Goal: Information Seeking & Learning: Understand process/instructions

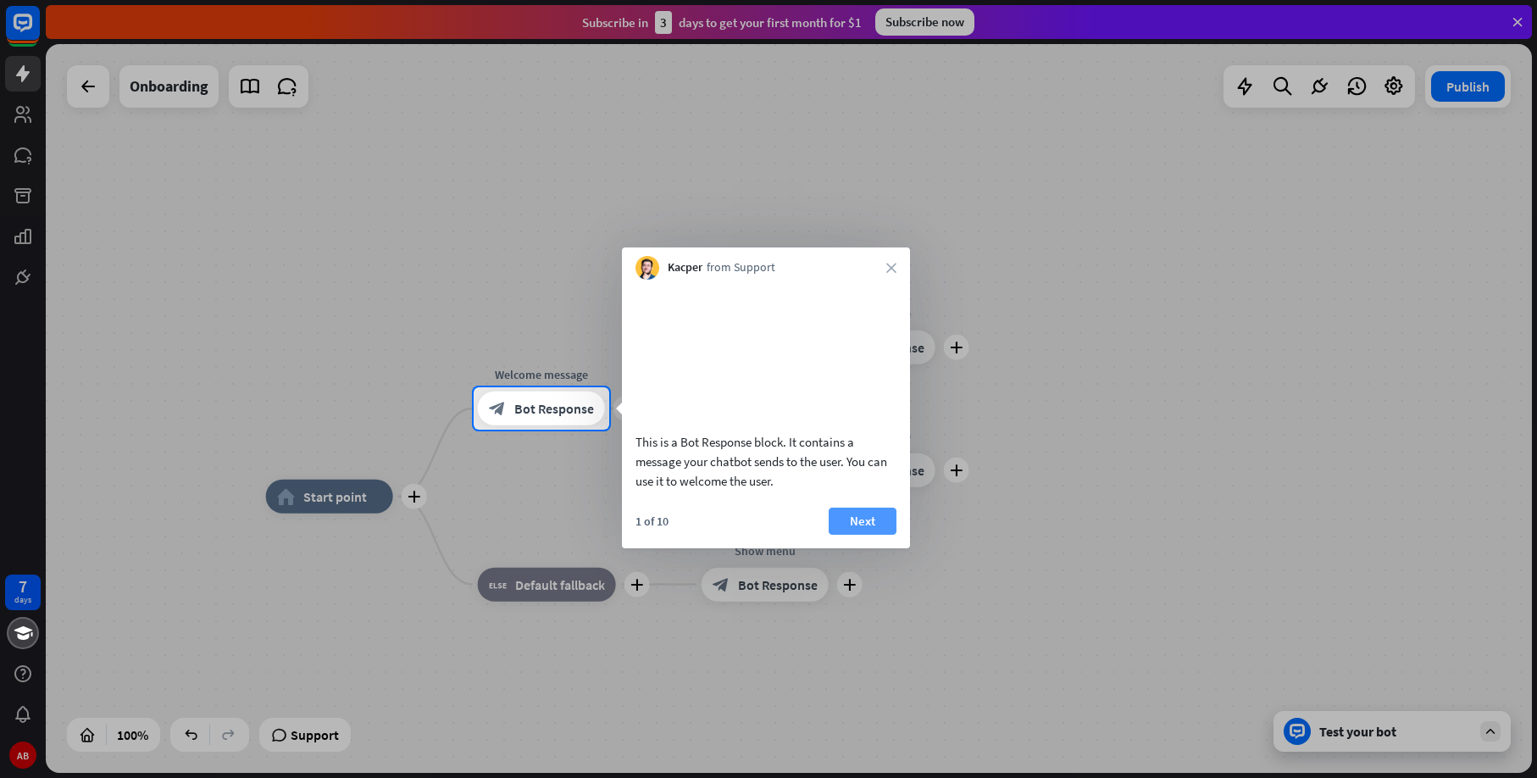
click at [880, 535] on button "Next" at bounding box center [863, 521] width 68 height 27
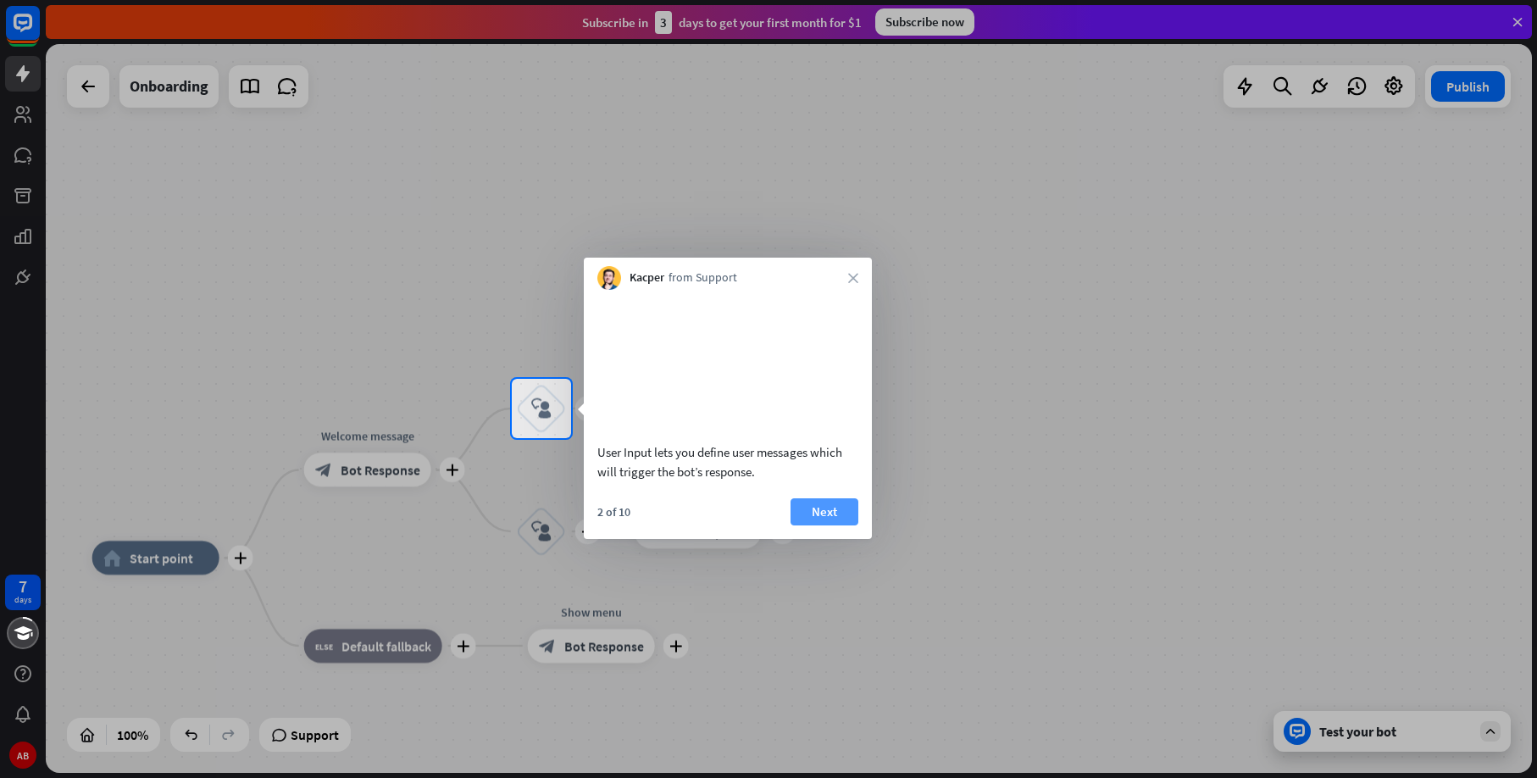
click at [836, 525] on button "Next" at bounding box center [825, 511] width 68 height 27
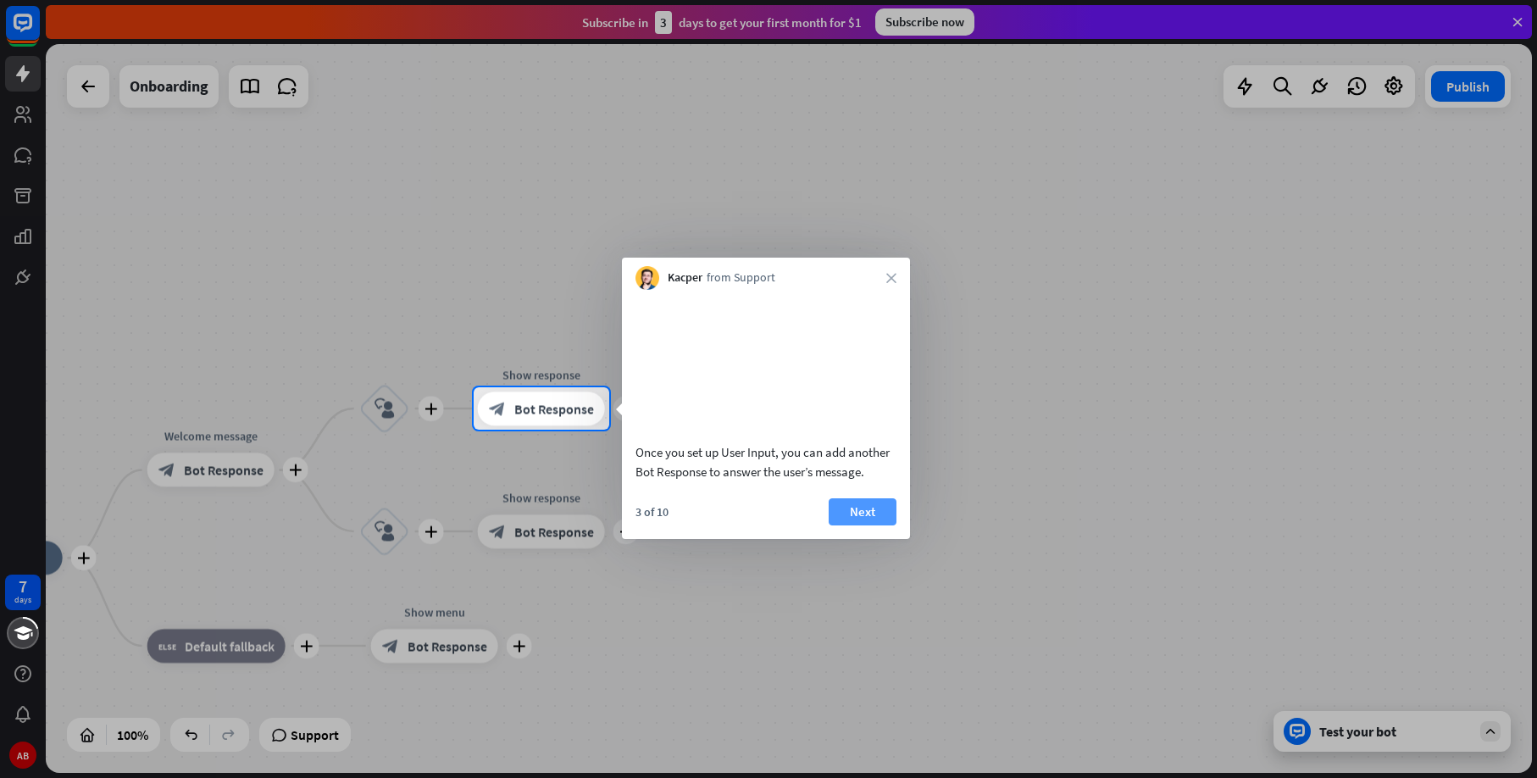
click at [843, 525] on button "Next" at bounding box center [863, 511] width 68 height 27
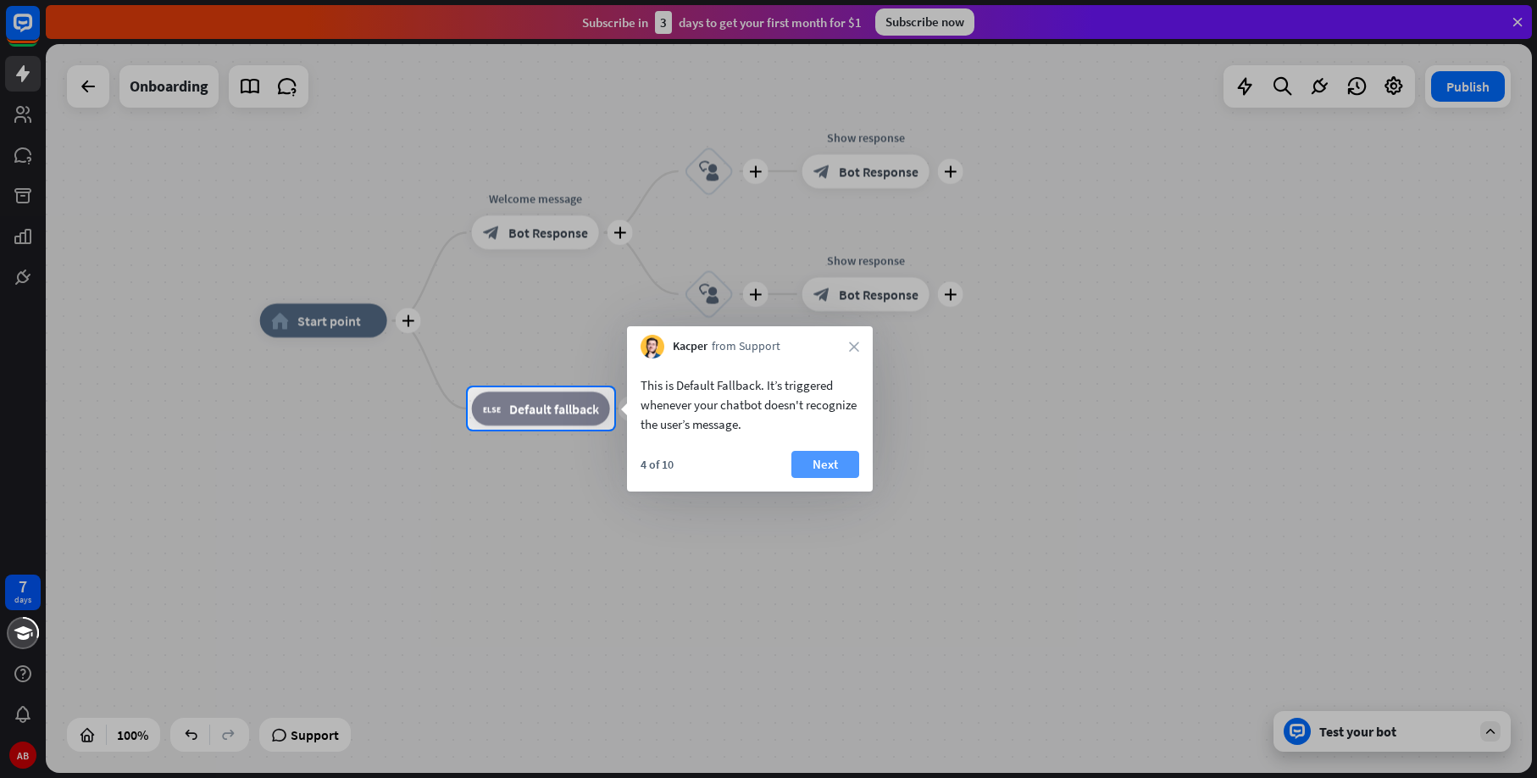
click at [835, 463] on button "Next" at bounding box center [825, 464] width 68 height 27
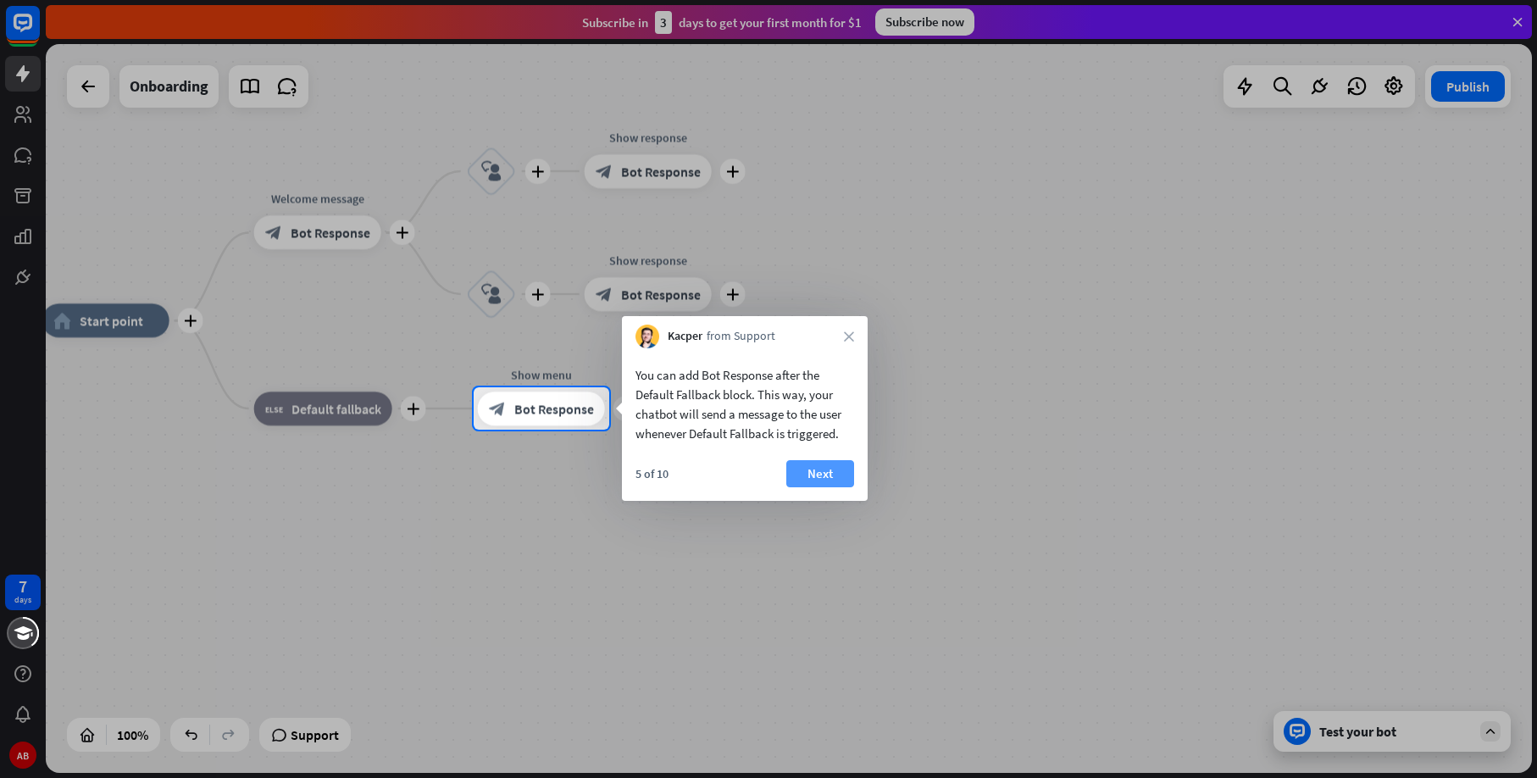
click at [837, 464] on button "Next" at bounding box center [820, 473] width 68 height 27
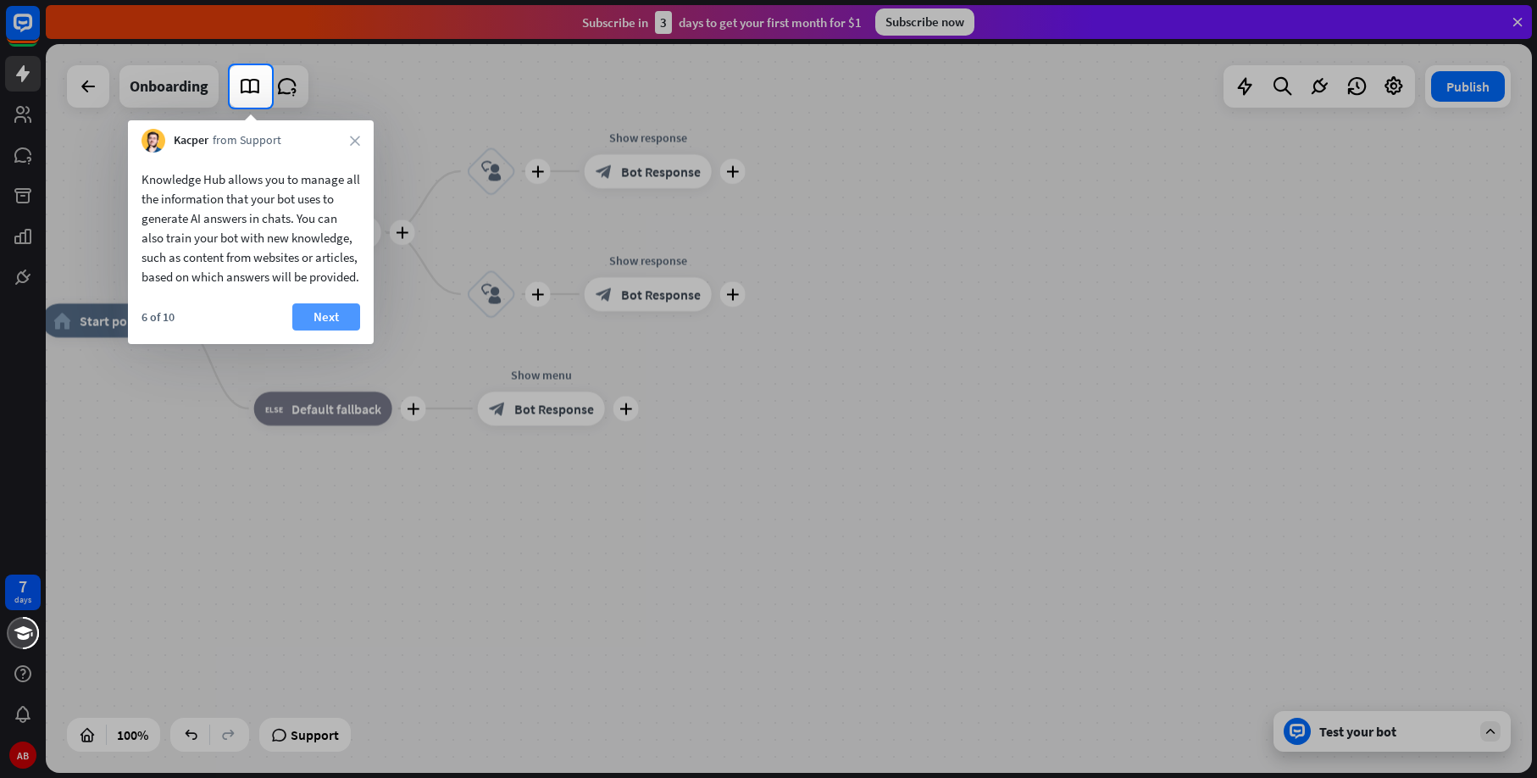
click at [325, 329] on button "Next" at bounding box center [326, 316] width 68 height 27
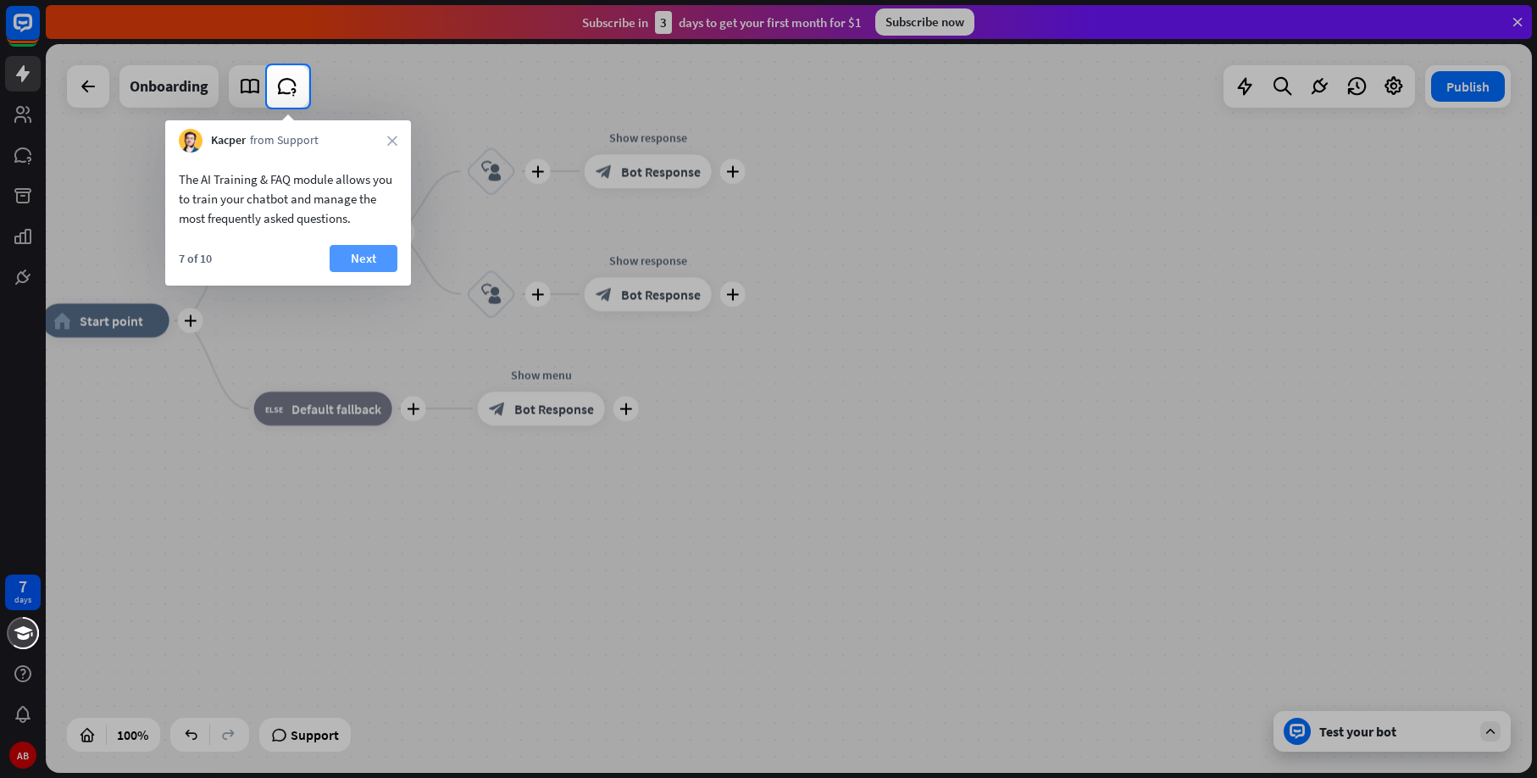
click at [361, 253] on button "Next" at bounding box center [364, 258] width 68 height 27
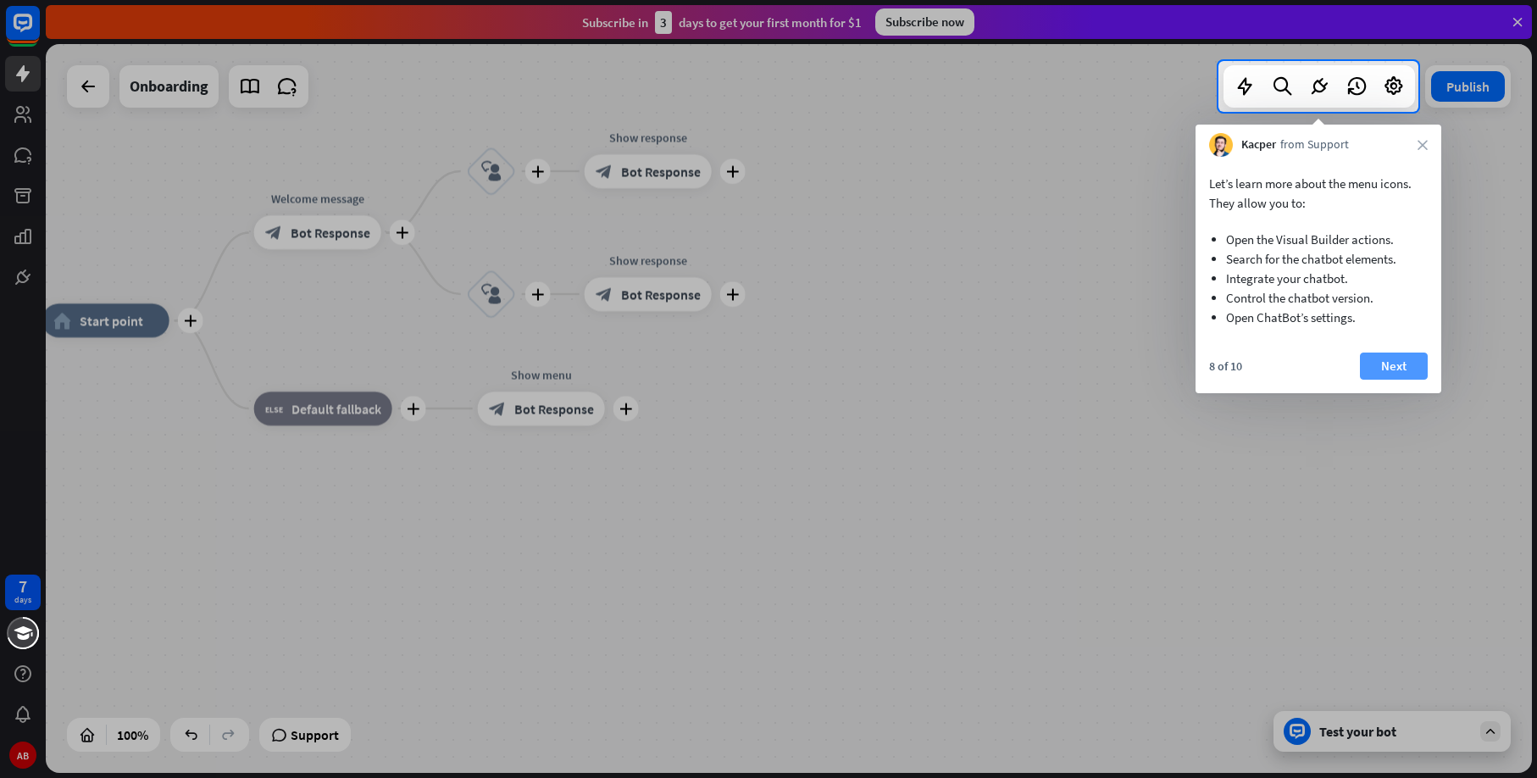
click at [1406, 361] on button "Next" at bounding box center [1394, 366] width 68 height 27
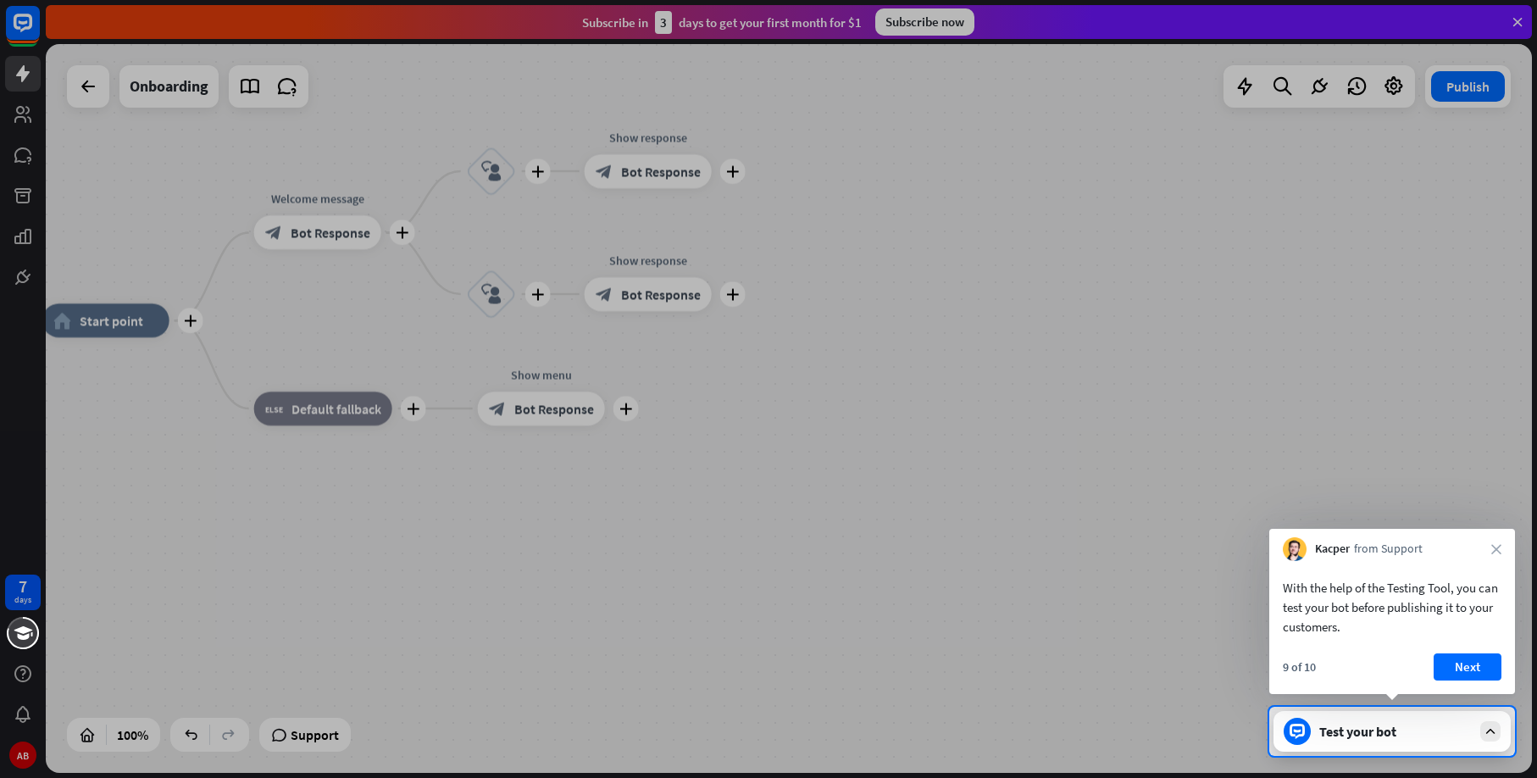
click at [1442, 730] on div "Test your bot" at bounding box center [1395, 731] width 153 height 17
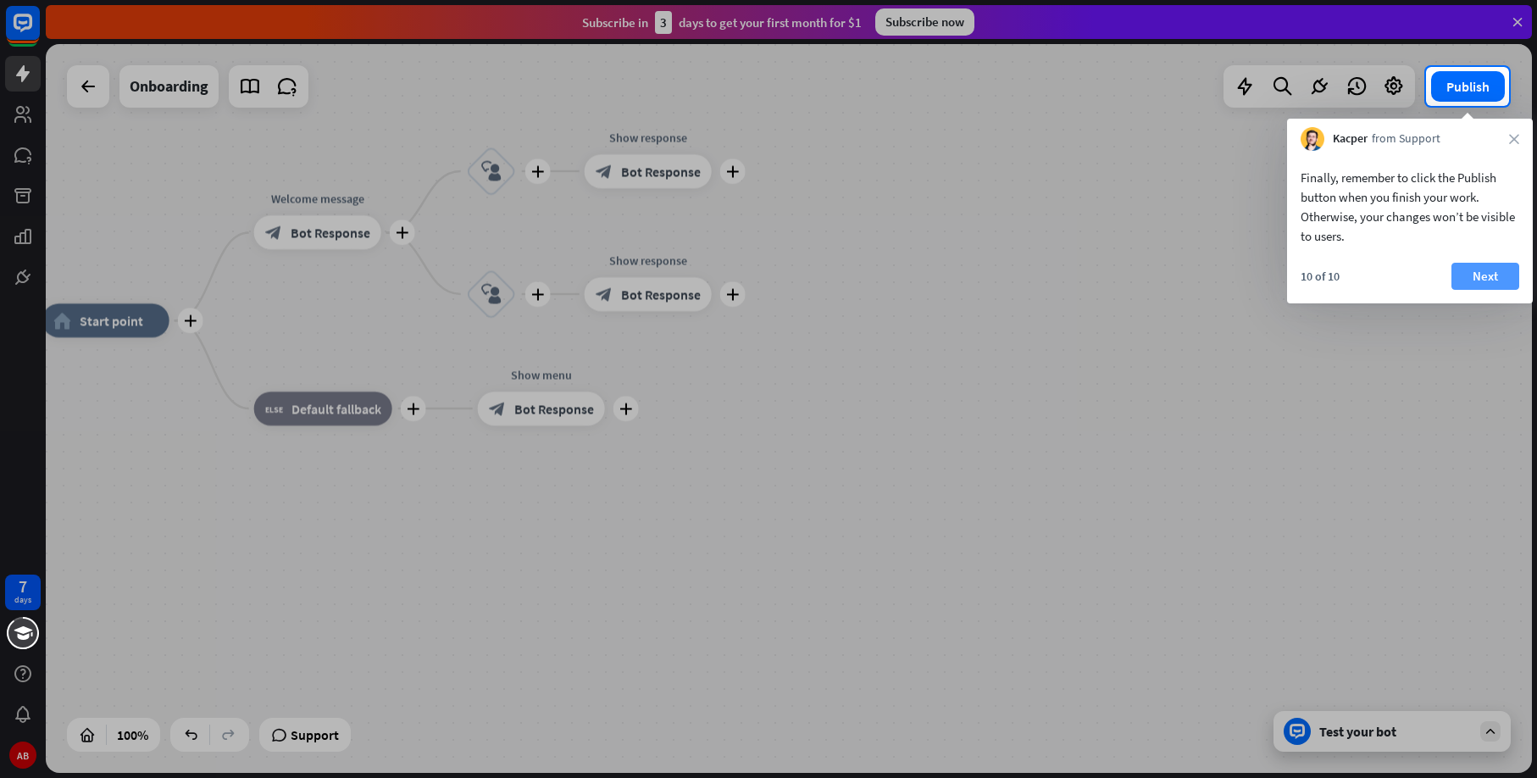
click at [1490, 273] on button "Next" at bounding box center [1486, 276] width 68 height 27
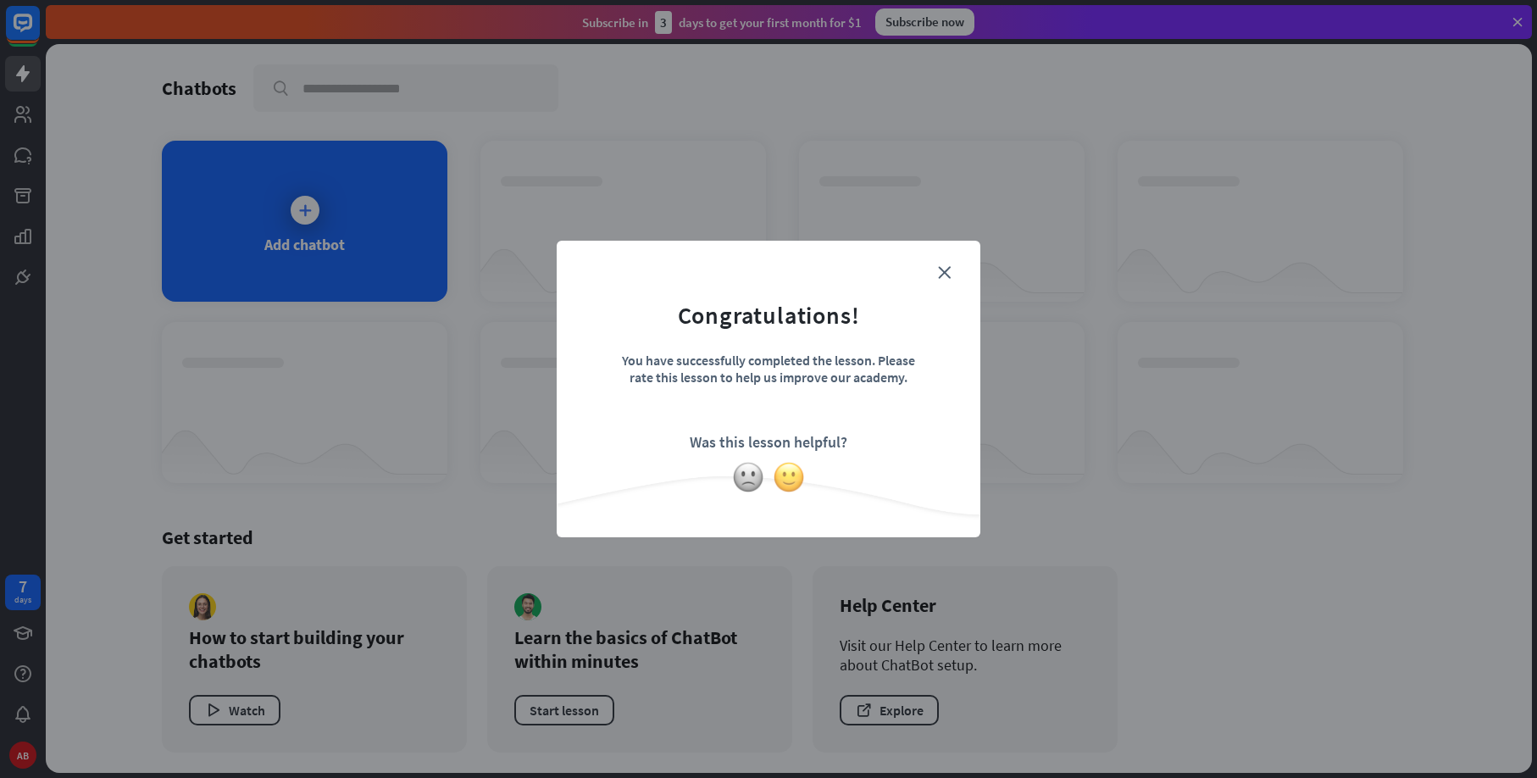
click at [788, 479] on img at bounding box center [789, 477] width 32 height 32
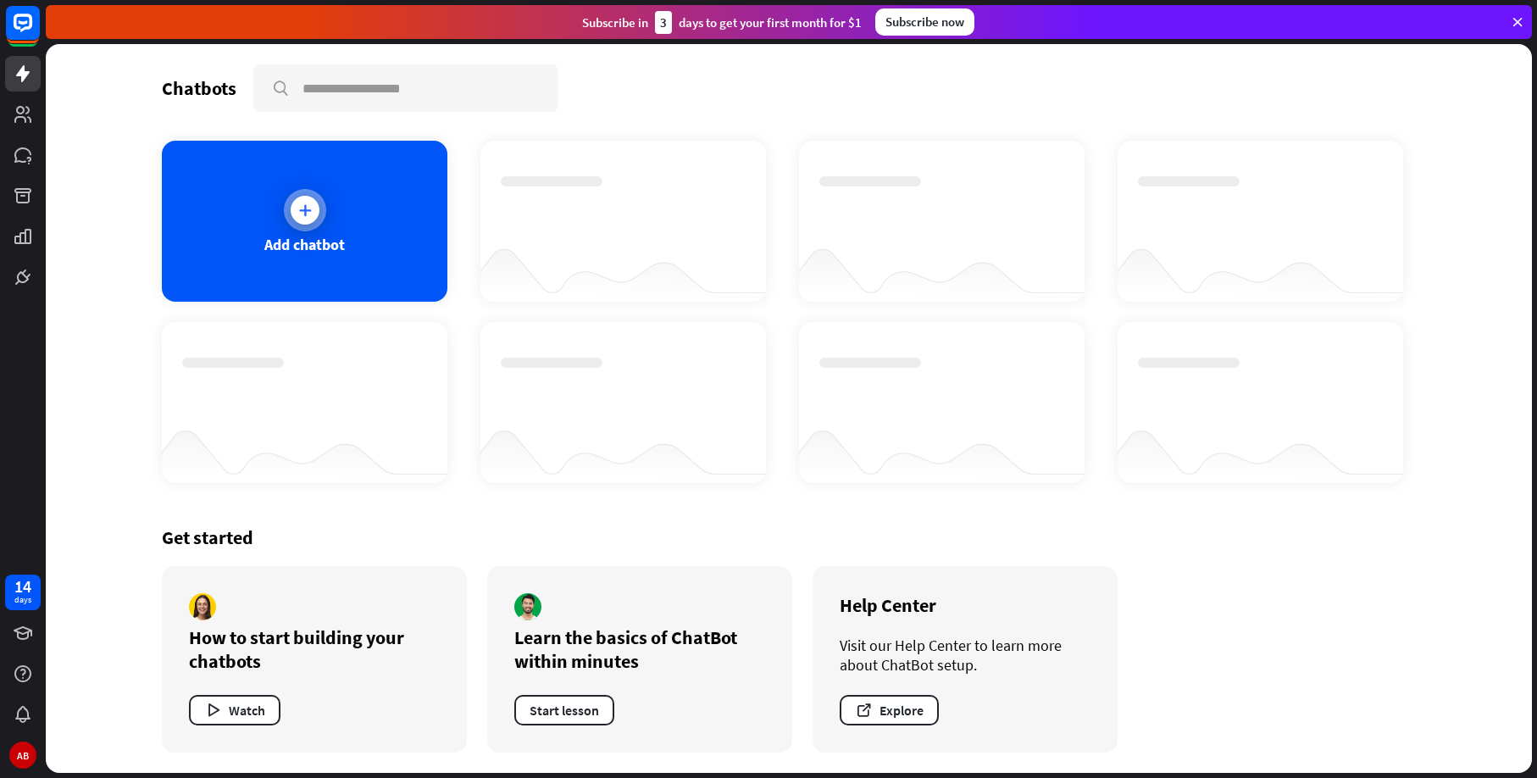
click at [319, 232] on div "Add chatbot" at bounding box center [305, 221] width 286 height 161
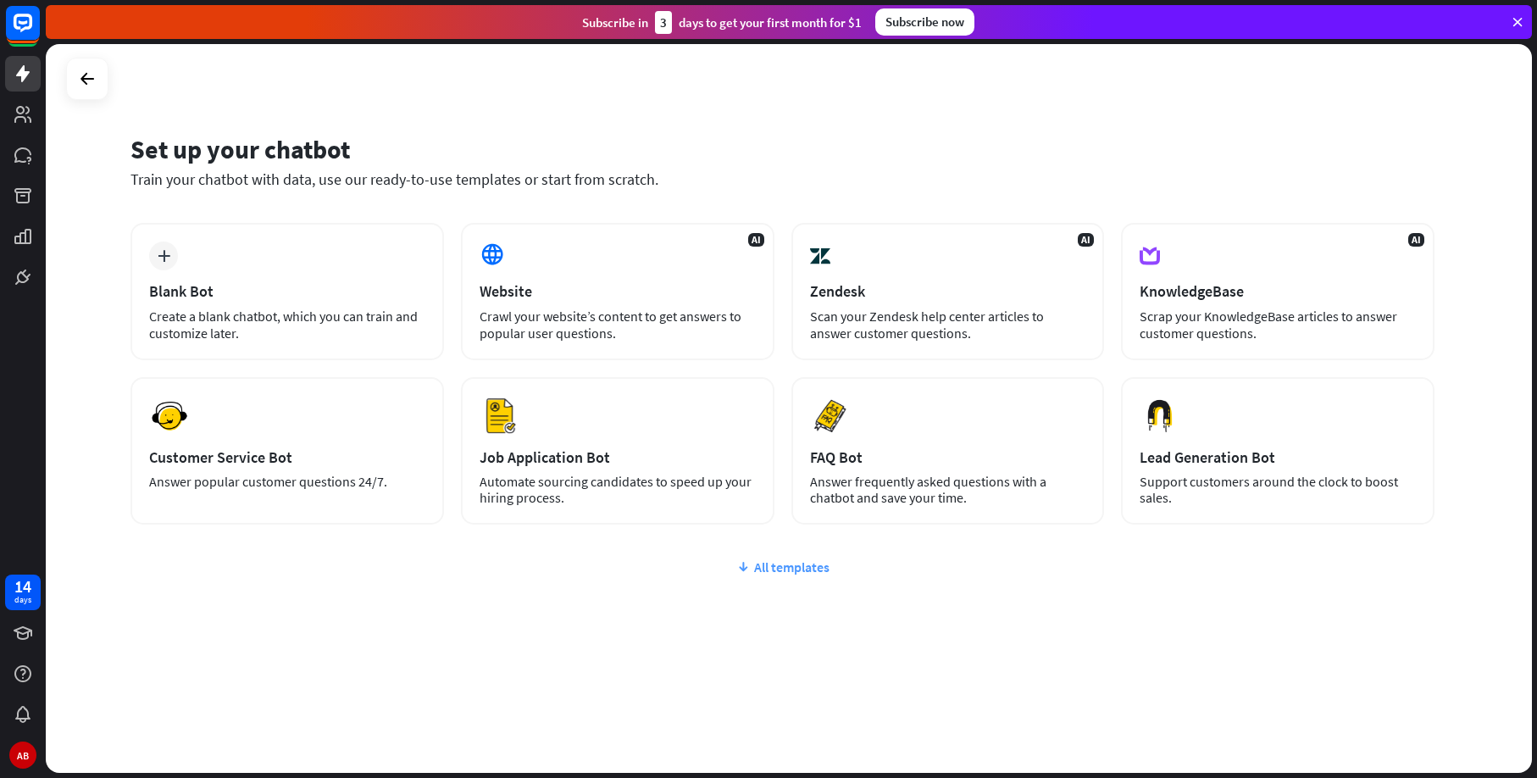
click at [784, 567] on div "All templates" at bounding box center [782, 566] width 1304 height 17
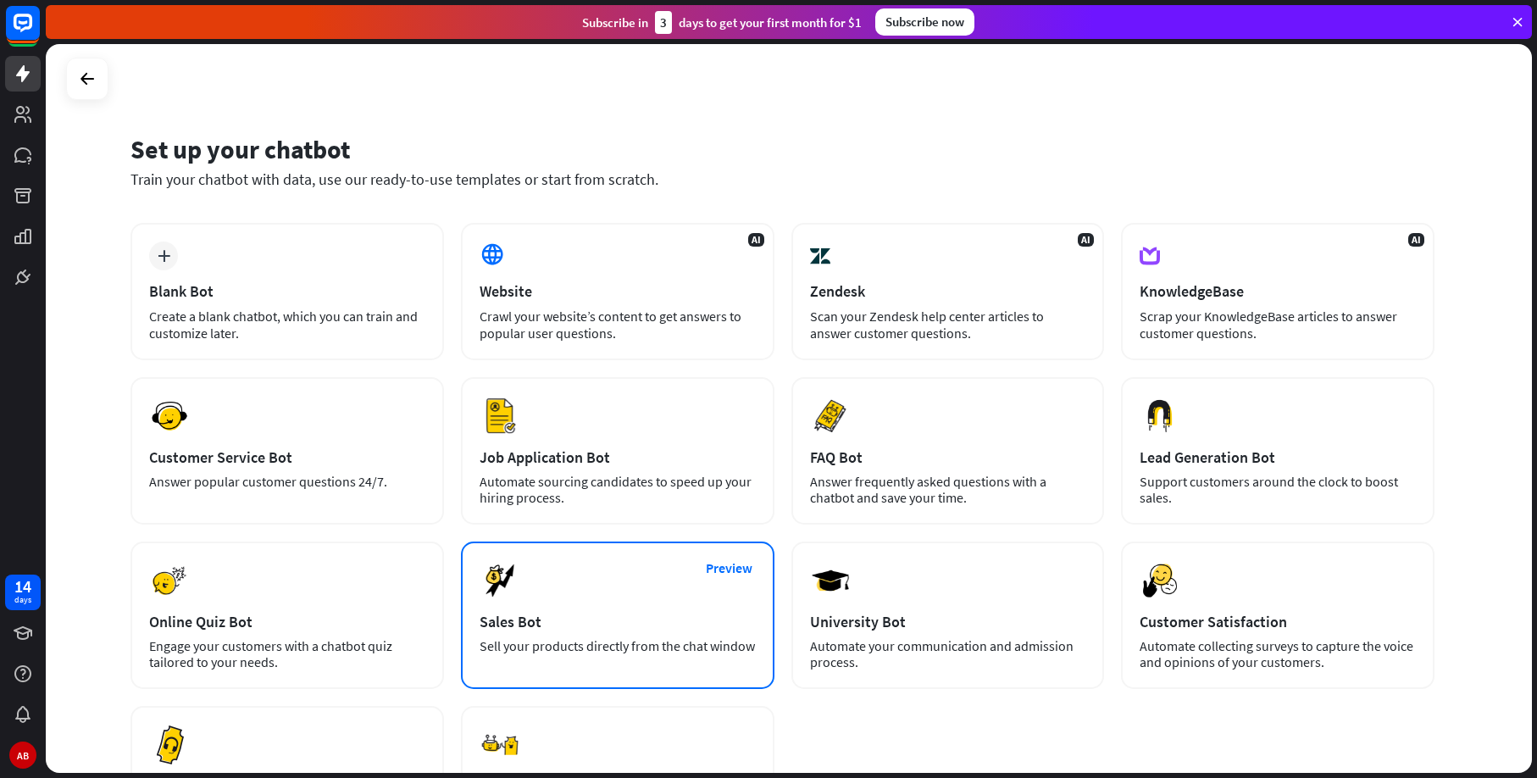
click at [596, 603] on div "Preview Sales Bot Sell your products directly from the chat window" at bounding box center [618, 614] width 314 height 147
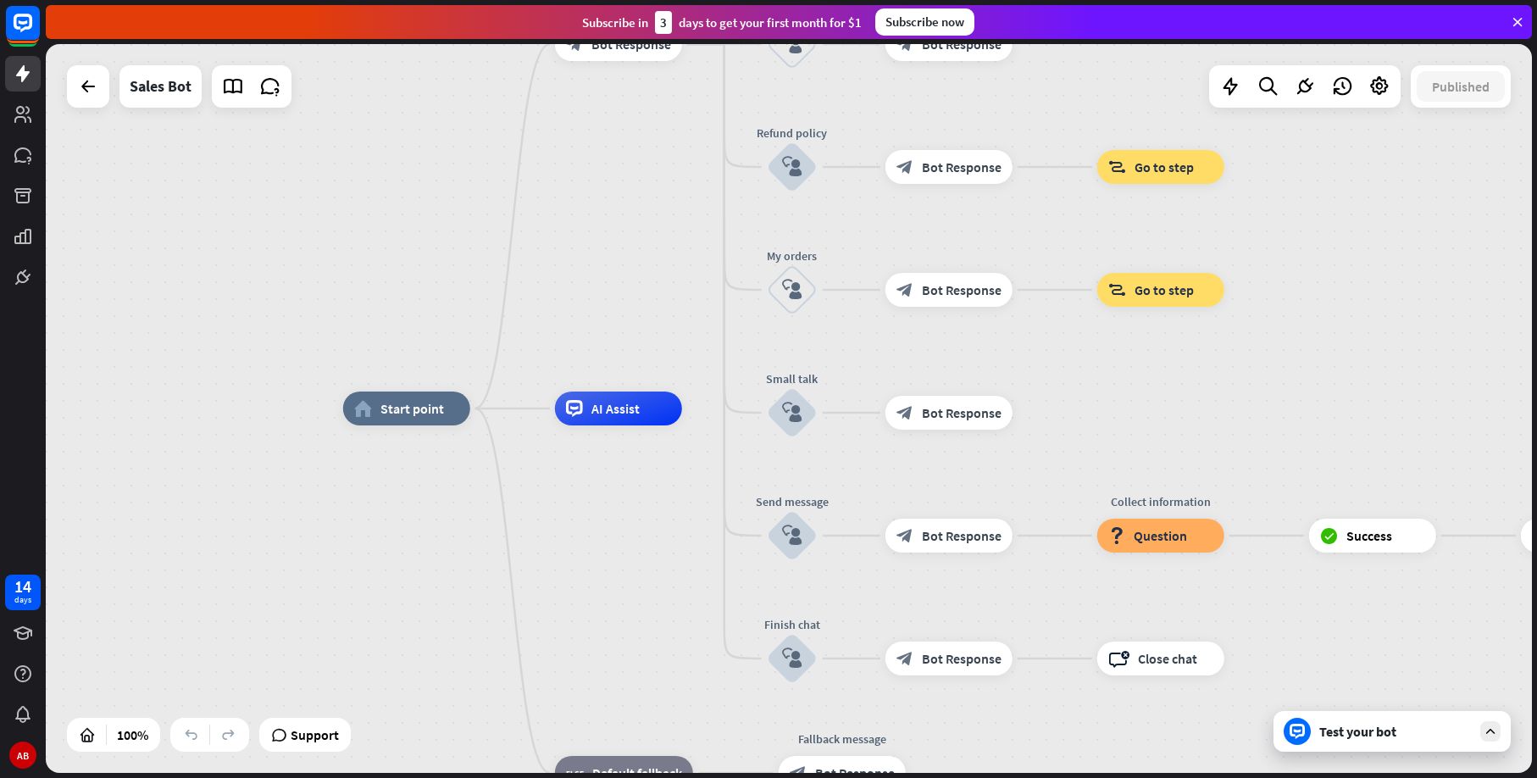
click at [1387, 727] on div "Test your bot" at bounding box center [1395, 731] width 153 height 17
